Goal: Information Seeking & Learning: Find specific fact

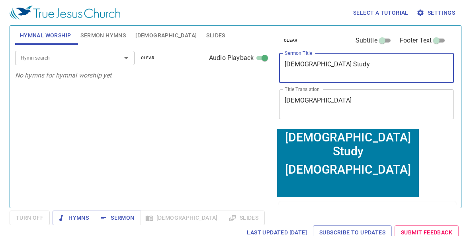
click at [287, 66] on textarea "Bible Study" at bounding box center [367, 68] width 164 height 15
drag, startPoint x: 325, startPoint y: 66, endPoint x: 276, endPoint y: 63, distance: 49.0
click at [276, 63] on div "clear Subtitle Footer Text Sermon Title Bible Study x Sermon Title Title Transl…" at bounding box center [366, 77] width 180 height 102
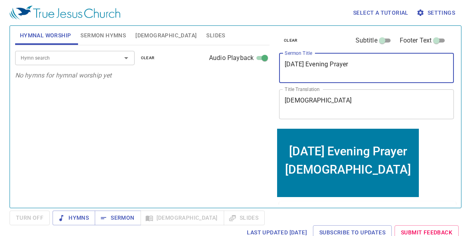
type textarea "[DATE] Evening Prayer"
click at [369, 61] on div "Tuesday Evening Prayer x Sermon Title" at bounding box center [366, 68] width 175 height 30
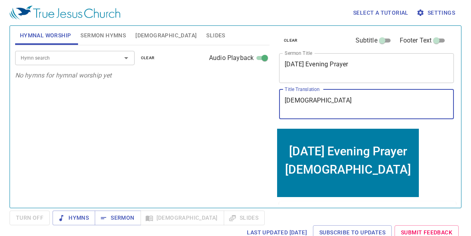
drag, startPoint x: 335, startPoint y: 101, endPoint x: 259, endPoint y: 100, distance: 75.6
click at [260, 100] on div "Hymnal Worship Sermon Hymns Bible Slides Hymn search Hymn search clear Audio Pl…" at bounding box center [235, 114] width 447 height 182
paste textarea "週二晚[DEMOGRAPHIC_DATA]"
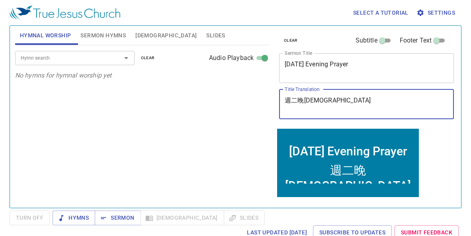
type textarea "週二晚[DEMOGRAPHIC_DATA]"
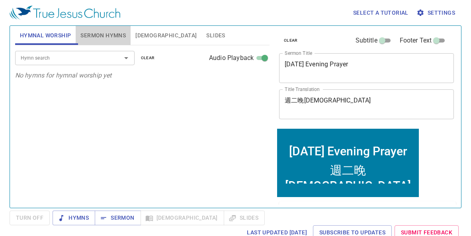
click at [98, 33] on span "Sermon Hymns" at bounding box center [102, 36] width 45 height 10
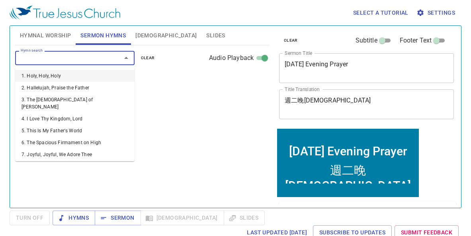
click at [99, 59] on input "Hymn search" at bounding box center [63, 57] width 91 height 9
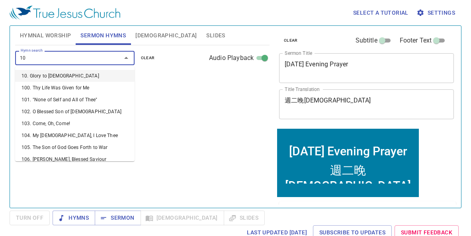
type input "10. Glory to Jesus"
select select "1"
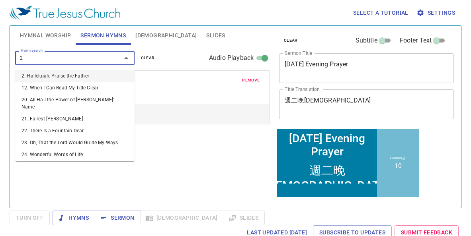
type input "27"
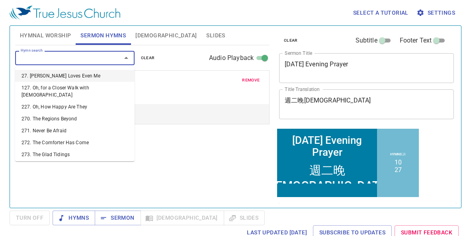
select select "1"
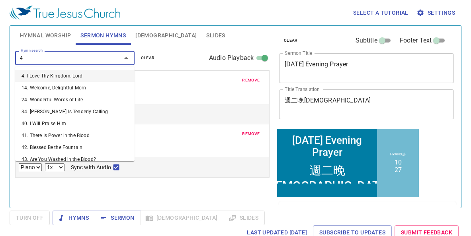
type input "48"
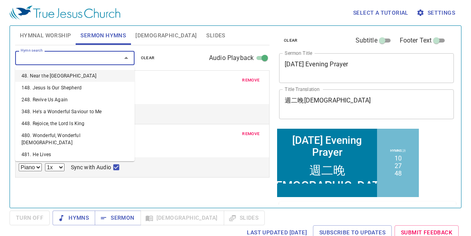
select select "1"
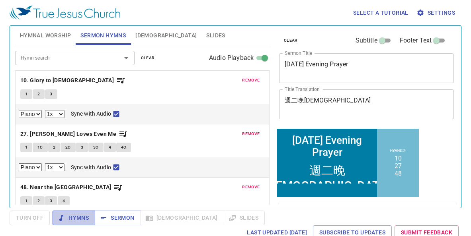
click at [76, 220] on span "Hymns" at bounding box center [74, 218] width 30 height 10
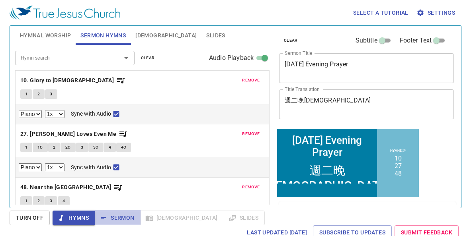
click at [108, 219] on span "Sermon" at bounding box center [117, 218] width 33 height 10
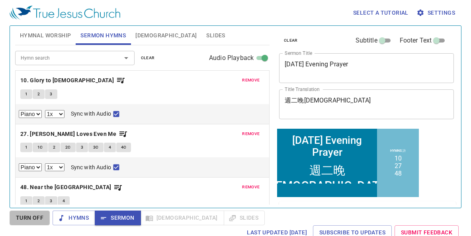
click at [36, 213] on button "Turn Off" at bounding box center [30, 218] width 40 height 15
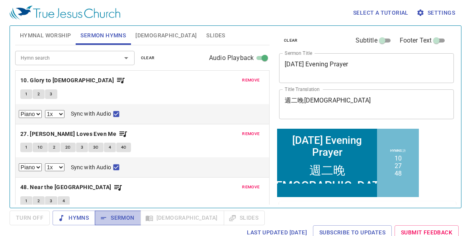
click at [117, 221] on span "Sermon" at bounding box center [117, 218] width 33 height 10
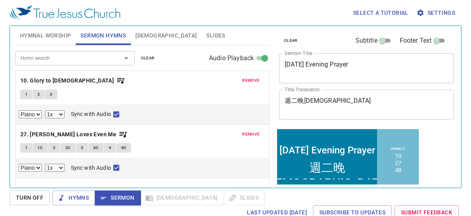
click at [147, 35] on span "Bible" at bounding box center [165, 36] width 61 height 10
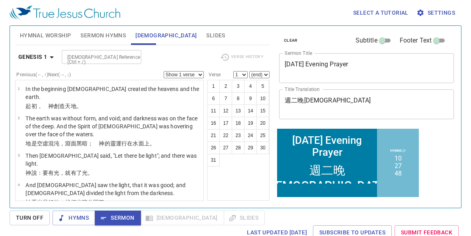
click at [86, 58] on input "Bible Reference (Ctrl + /)" at bounding box center [95, 57] width 62 height 9
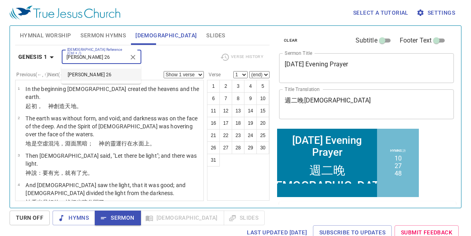
type input "Matt 26"
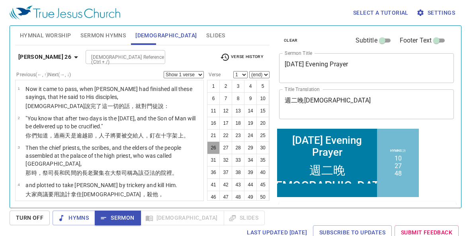
click at [211, 147] on button "26" at bounding box center [213, 148] width 13 height 13
select select "26"
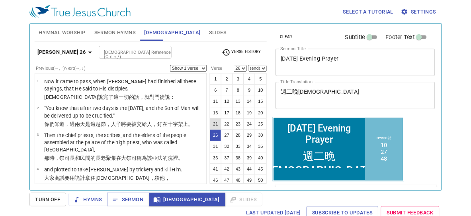
scroll to position [738, 0]
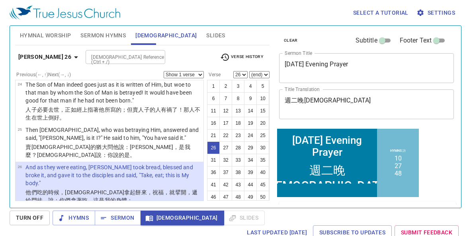
click at [194, 72] on select "Show 1 verse Show 2 verses Show 3 verses Show 4 verses Show 5 verses" at bounding box center [184, 74] width 40 height 7
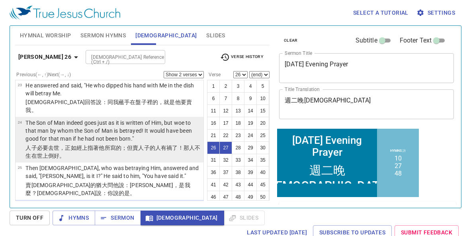
scroll to position [694, 0]
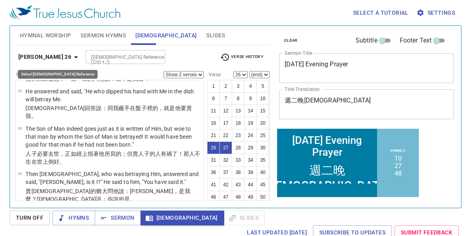
click at [71, 58] on icon "button" at bounding box center [76, 58] width 10 height 10
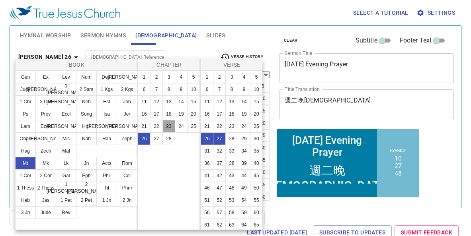
click at [170, 128] on button "23" at bounding box center [168, 126] width 13 height 13
select select "1"
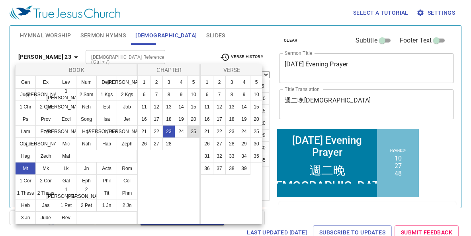
scroll to position [0, 0]
click at [232, 132] on button "23" at bounding box center [231, 131] width 13 height 13
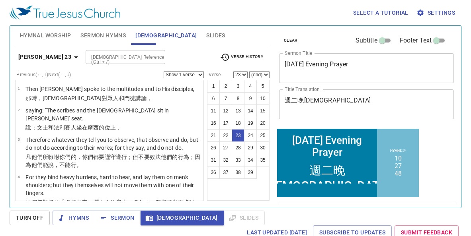
scroll to position [701, 0]
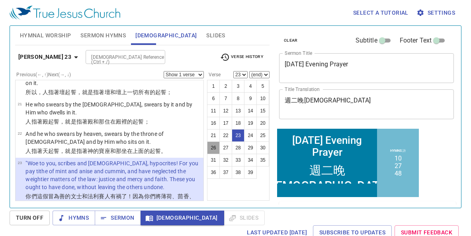
click at [210, 146] on button "26" at bounding box center [213, 148] width 13 height 13
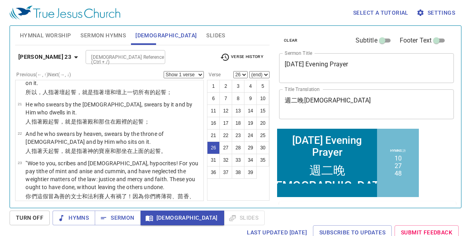
scroll to position [814, 0]
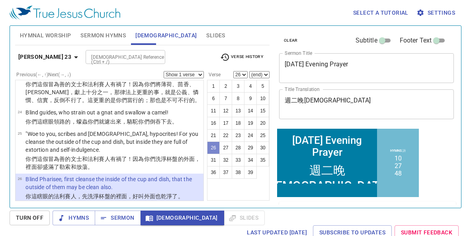
click at [210, 146] on button "26" at bounding box center [213, 148] width 13 height 13
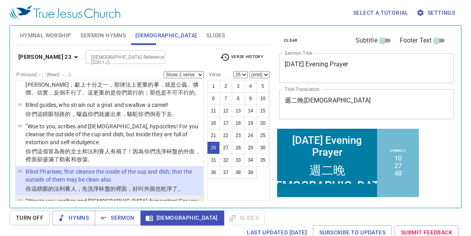
scroll to position [800, 0]
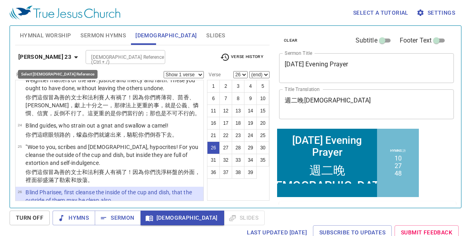
click at [71, 58] on icon "button" at bounding box center [76, 58] width 10 height 10
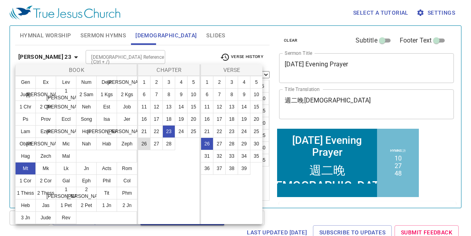
click at [143, 146] on button "26" at bounding box center [144, 144] width 13 height 13
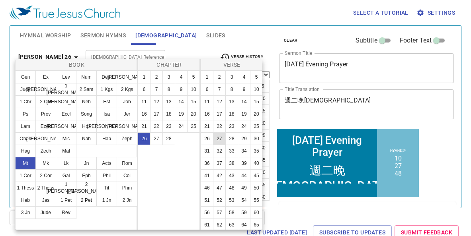
scroll to position [0, 0]
click at [233, 125] on button "23" at bounding box center [231, 126] width 13 height 13
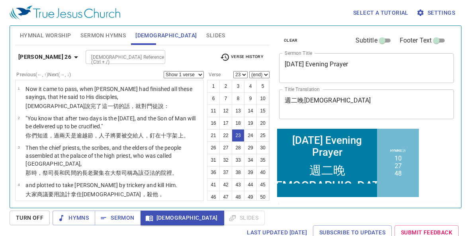
scroll to position [630, 0]
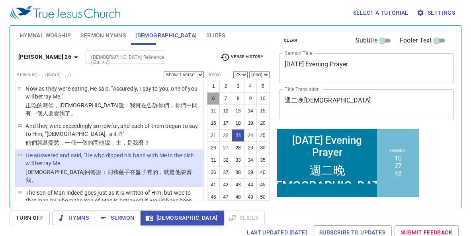
click at [215, 101] on button "6" at bounding box center [213, 98] width 13 height 13
select select "6"
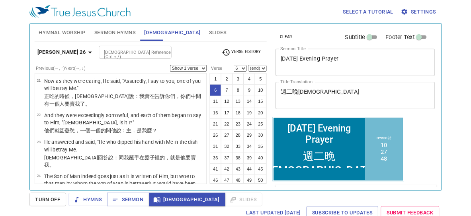
scroll to position [93, 0]
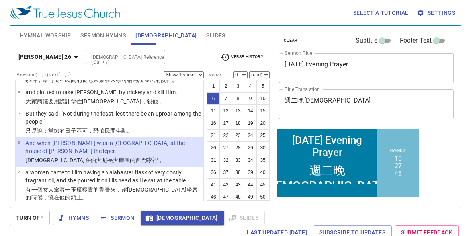
click at [186, 72] on select "Show 1 verse Show 2 verses Show 3 verses Show 4 verses Show 5 verses" at bounding box center [184, 74] width 40 height 7
select select "2"
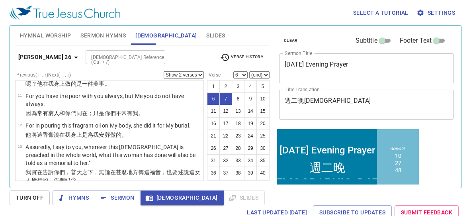
scroll to position [301, 0]
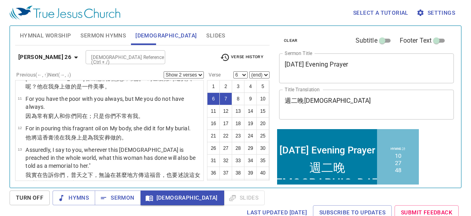
click at [102, 51] on div "Bible Reference (Ctrl + /)" at bounding box center [126, 57] width 80 height 14
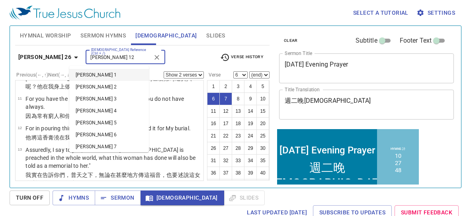
type input "John 12"
select select "1"
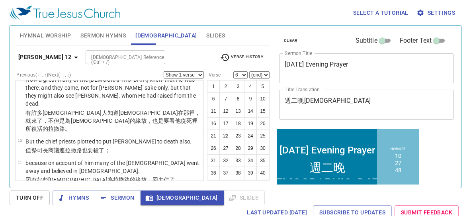
scroll to position [0, 0]
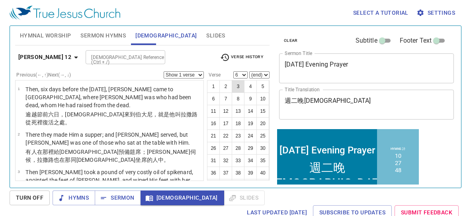
click at [241, 85] on button "3" at bounding box center [238, 86] width 13 height 13
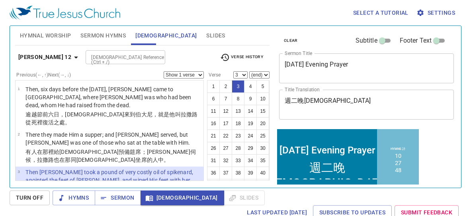
scroll to position [43, 0]
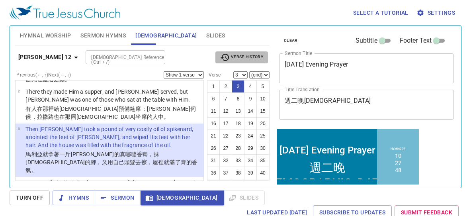
click at [255, 56] on span "Verse History" at bounding box center [241, 58] width 43 height 10
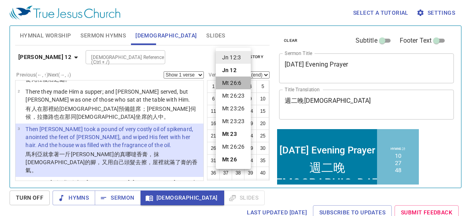
click at [231, 83] on li "Mt 26:6" at bounding box center [233, 82] width 35 height 13
select select "6"
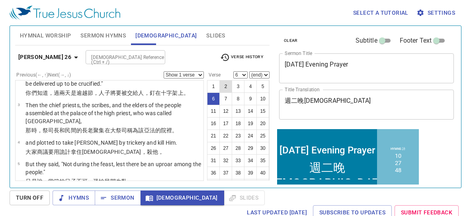
scroll to position [103, 0]
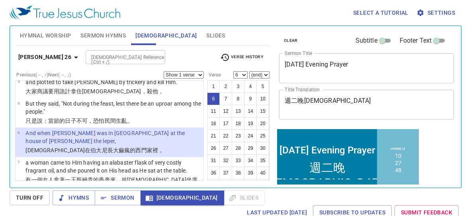
click at [193, 77] on select "Show 1 verse Show 2 verses Show 3 verses Show 4 verses Show 5 verses" at bounding box center [184, 74] width 40 height 7
select select "2"
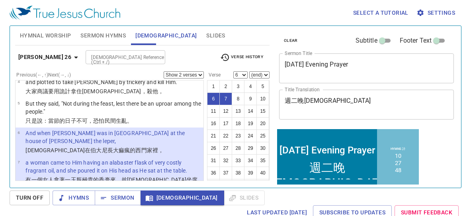
click at [113, 54] on input "Bible Reference (Ctrl + /)" at bounding box center [119, 57] width 62 height 9
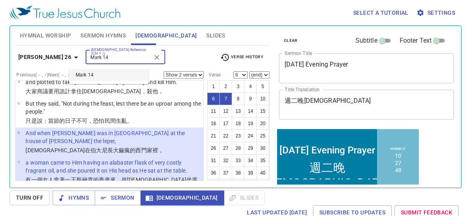
type input "Mark 14"
select select "1"
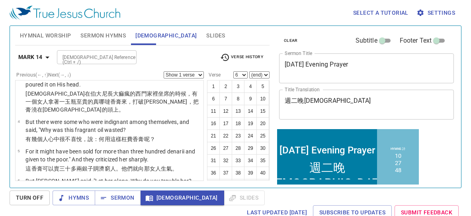
scroll to position [0, 0]
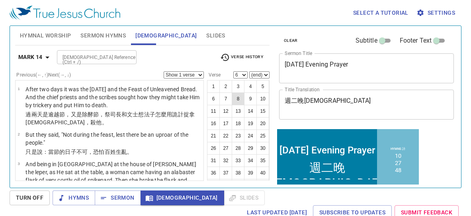
click at [237, 98] on button "8" at bounding box center [238, 98] width 13 height 13
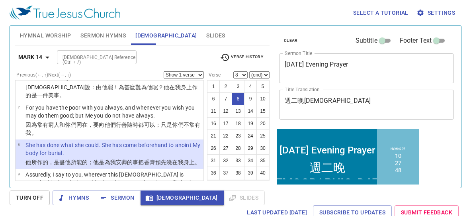
click at [249, 57] on span "Verse History" at bounding box center [241, 58] width 43 height 10
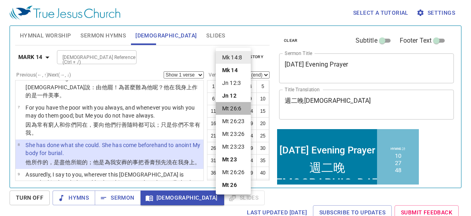
click at [240, 109] on li "Mt 26:6" at bounding box center [233, 108] width 35 height 13
select select "6"
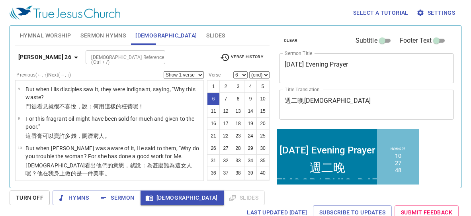
click at [198, 76] on select "Show 1 verse Show 2 verses Show 3 verses Show 4 verses Show 5 verses" at bounding box center [184, 74] width 40 height 7
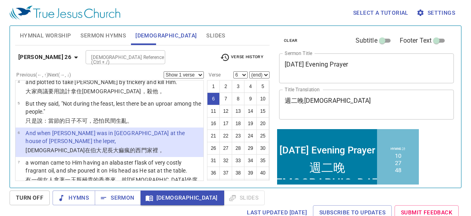
select select "2"
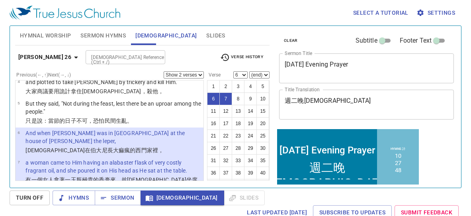
click at [99, 55] on input "Bible Reference (Ctrl + /)" at bounding box center [119, 57] width 62 height 9
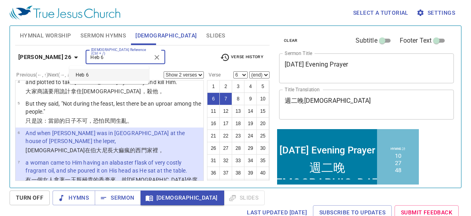
type input "Heb 6"
select select "1"
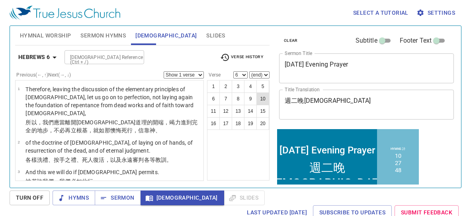
click at [262, 97] on button "10" at bounding box center [262, 98] width 13 height 13
select select "10"
